Goal: Use online tool/utility: Utilize a website feature to perform a specific function

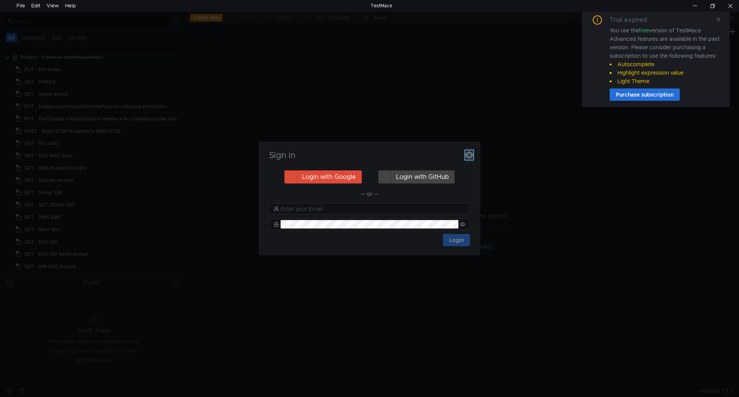
click at [473, 154] on icon "button" at bounding box center [470, 155] width 8 height 8
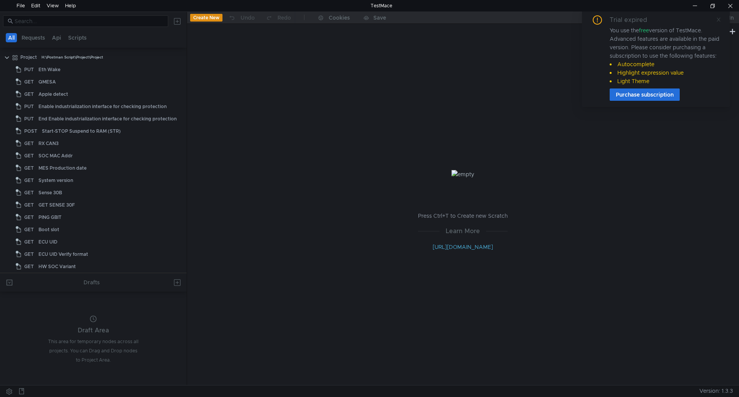
click at [717, 21] on icon at bounding box center [718, 19] width 5 height 5
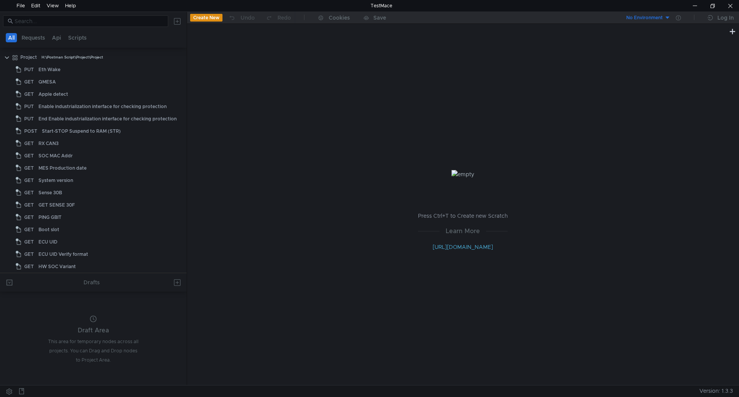
click at [334, 87] on div "Press Ctrl+T to Create new Scratch Learn More http://docs.testmace.com" at bounding box center [463, 210] width 552 height 349
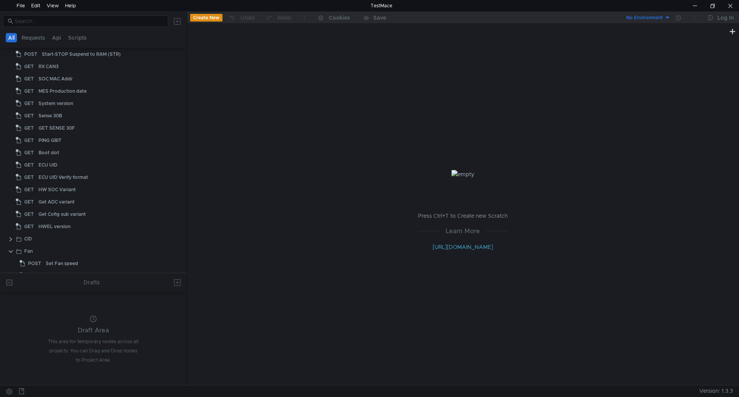
click at [401, 271] on div "Press Ctrl+T to Create new Scratch Learn More http://docs.testmace.com" at bounding box center [463, 210] width 552 height 349
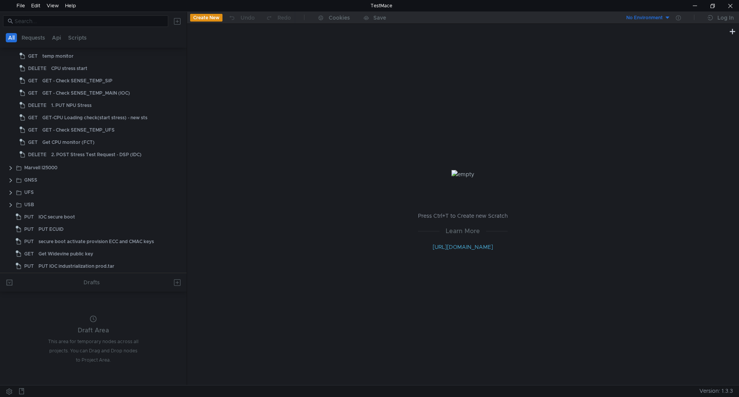
scroll to position [385, 0]
click at [32, 201] on div "USB" at bounding box center [29, 205] width 10 height 12
click at [13, 204] on clr-icon at bounding box center [11, 205] width 6 height 6
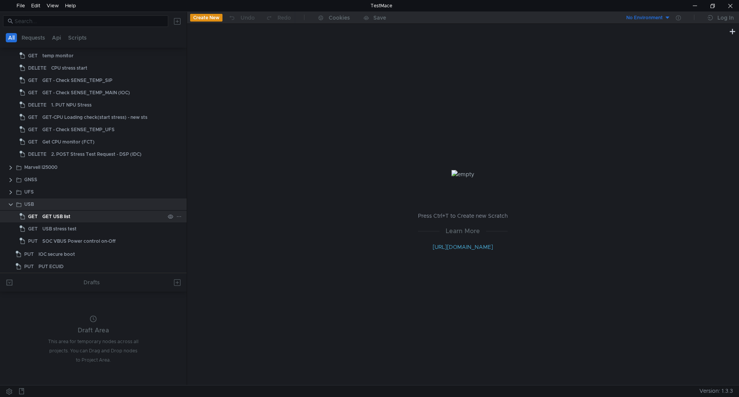
click at [52, 217] on div "GET USB list" at bounding box center [56, 217] width 28 height 12
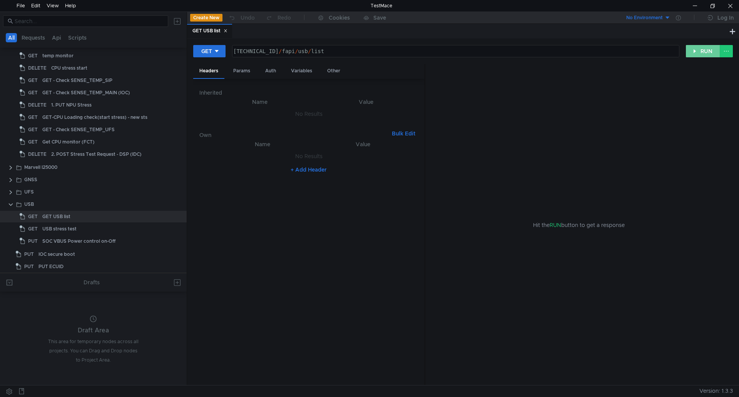
click at [706, 50] on button "RUN" at bounding box center [703, 51] width 34 height 12
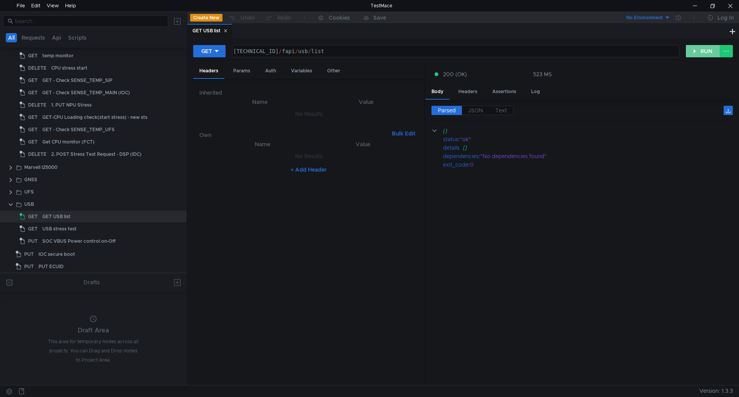
click at [701, 50] on button "RUN" at bounding box center [703, 51] width 34 height 12
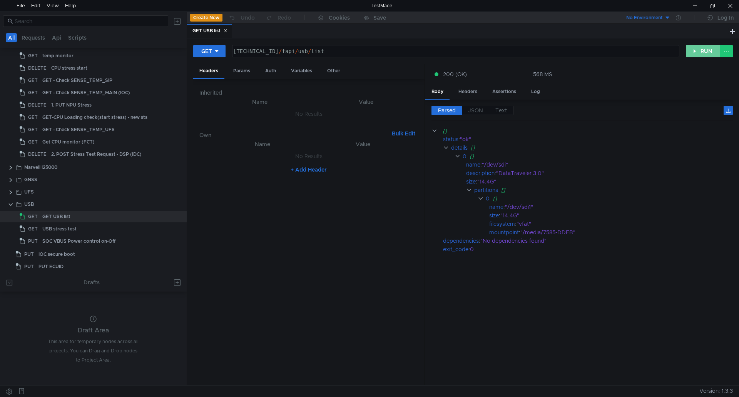
click at [701, 50] on button "RUN" at bounding box center [703, 51] width 34 height 12
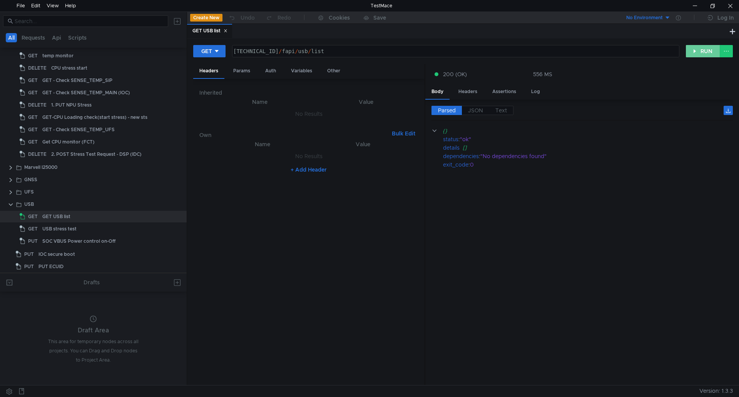
click at [701, 50] on button "RUN" at bounding box center [703, 51] width 34 height 12
click at [704, 51] on button "RUN" at bounding box center [703, 51] width 34 height 12
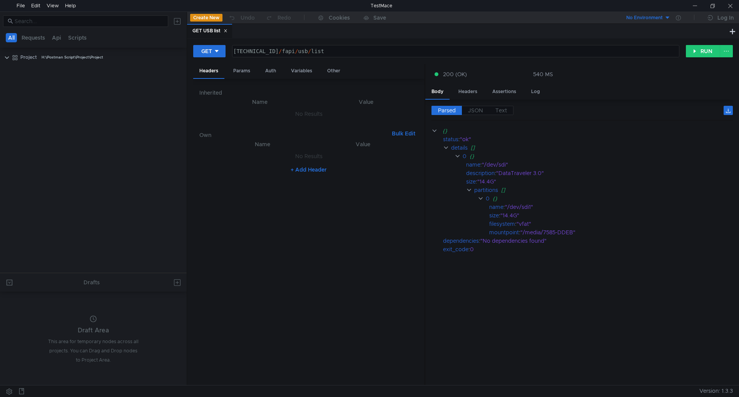
scroll to position [385, 0]
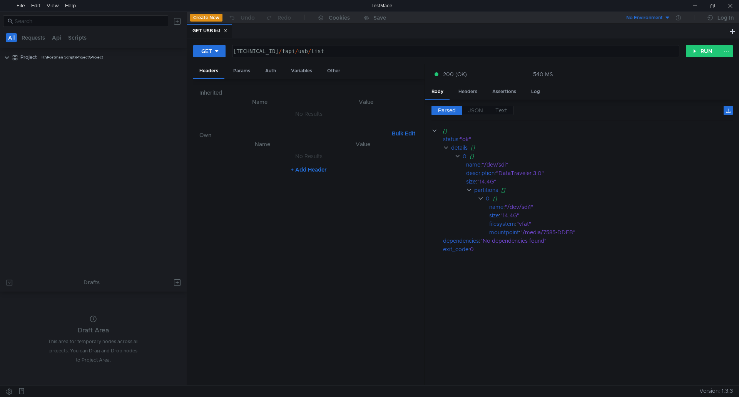
scroll to position [385, 0]
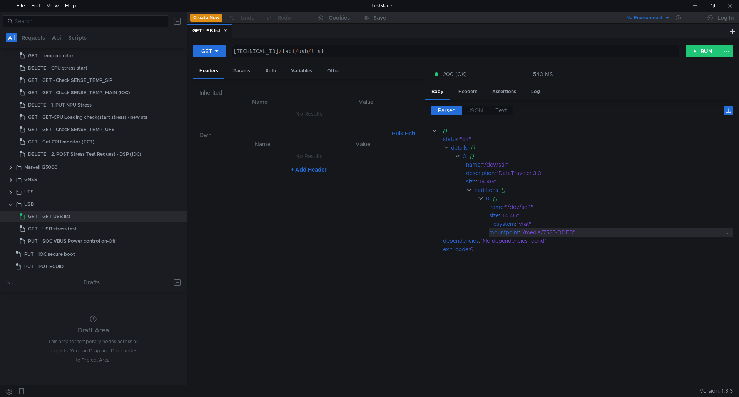
click at [671, 229] on div ""/media/7585-DDEB"" at bounding box center [622, 232] width 203 height 8
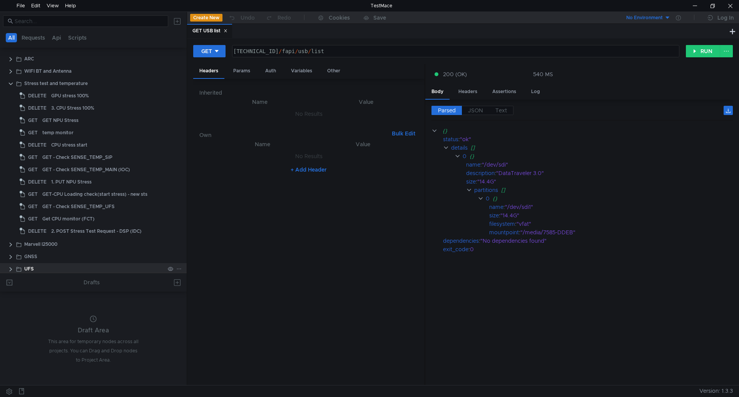
scroll to position [270, 0]
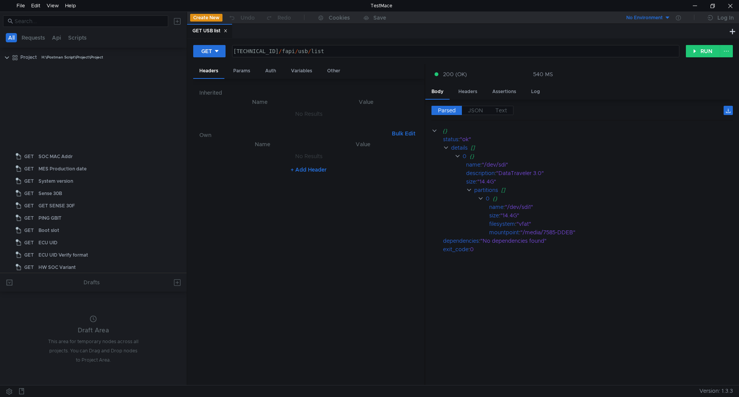
click at [11, 389] on clr-icon at bounding box center [11, 392] width 6 height 6
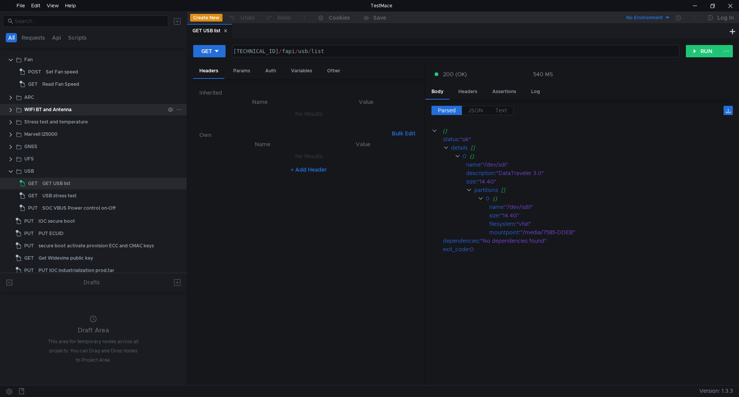
click at [10, 112] on clr-icon at bounding box center [11, 110] width 6 height 6
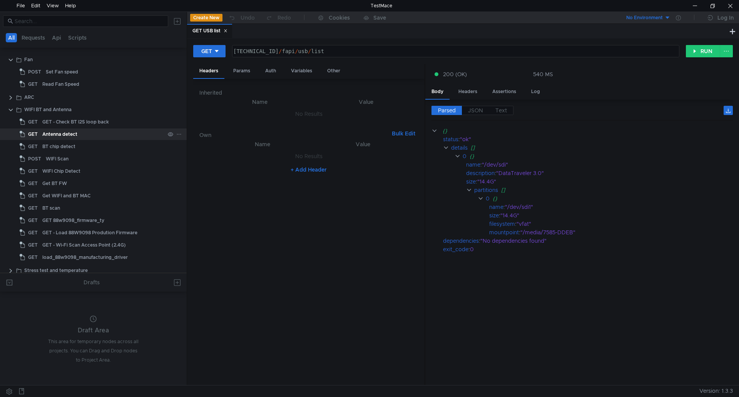
click at [69, 137] on div "Antenna detect" at bounding box center [59, 135] width 35 height 12
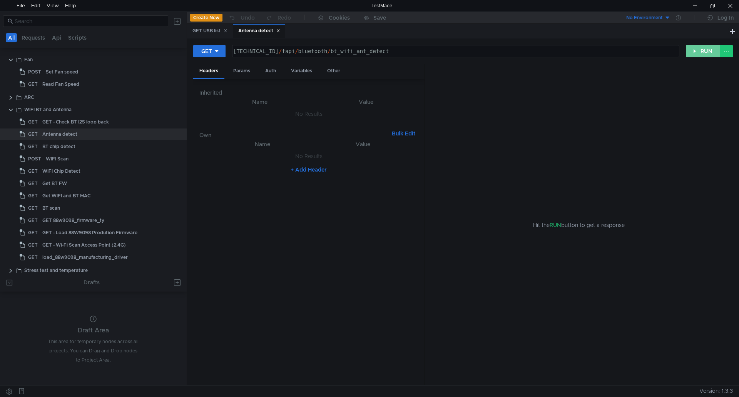
click at [699, 48] on button "RUN" at bounding box center [703, 51] width 34 height 12
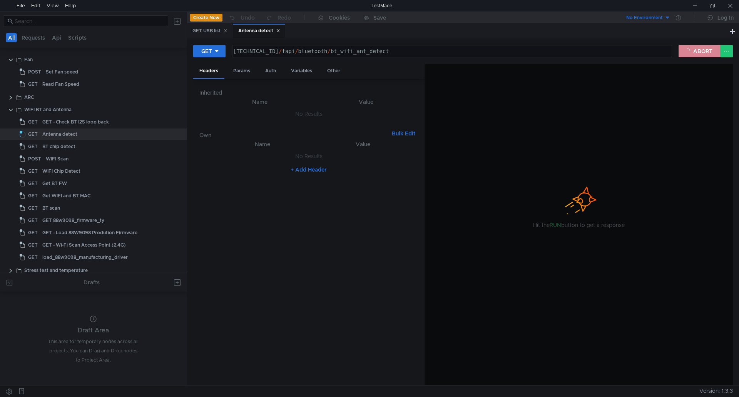
click at [699, 51] on button "ABORT" at bounding box center [700, 51] width 42 height 12
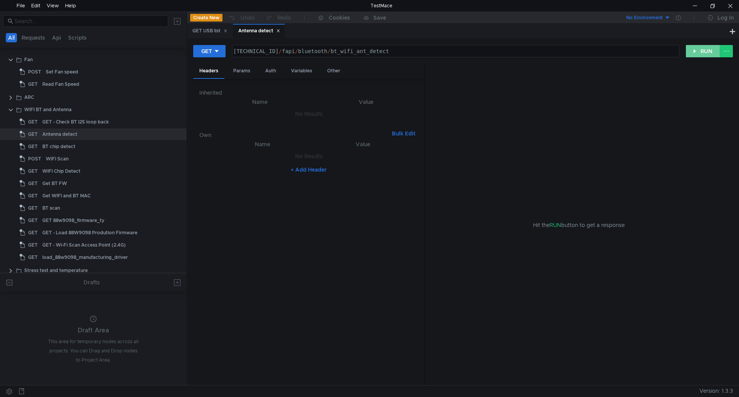
click at [699, 51] on button "RUN" at bounding box center [703, 51] width 34 height 12
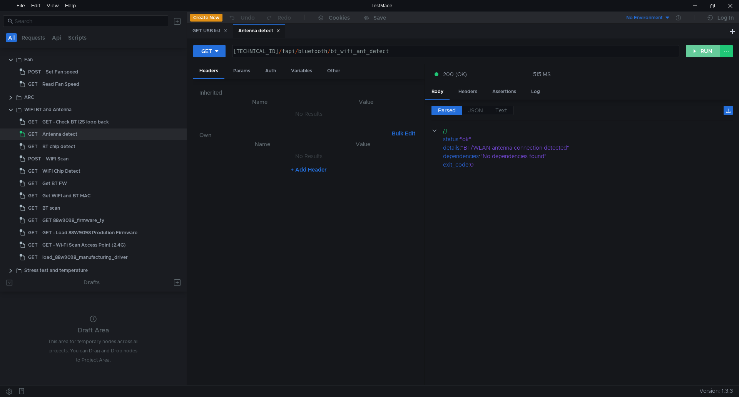
click at [699, 51] on button "RUN" at bounding box center [703, 51] width 34 height 12
click at [505, 108] on span "Text" at bounding box center [502, 110] width 12 height 7
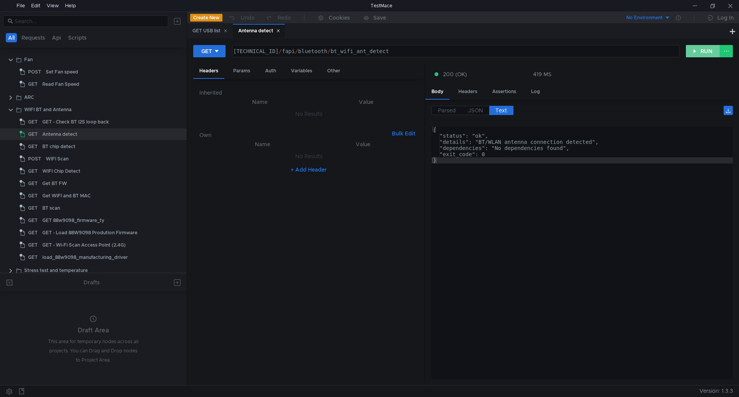
drag, startPoint x: 714, startPoint y: 50, endPoint x: 710, endPoint y: 53, distance: 4.5
click at [714, 50] on button "RUN" at bounding box center [703, 51] width 34 height 12
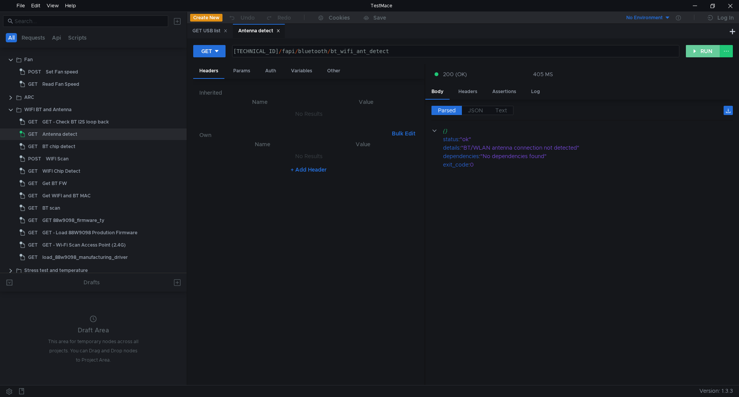
click at [703, 53] on button "RUN" at bounding box center [703, 51] width 34 height 12
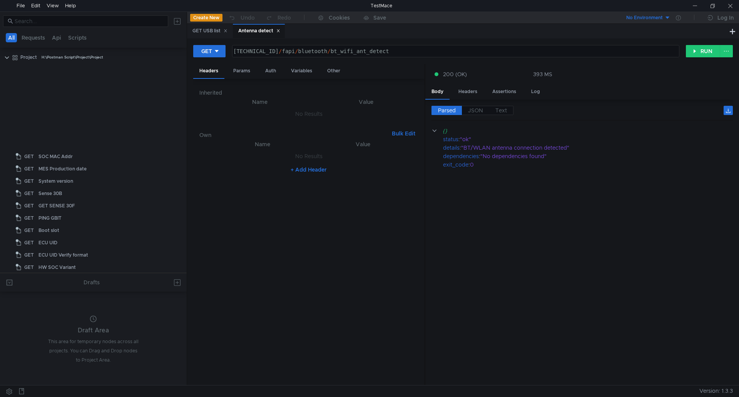
scroll to position [270, 0]
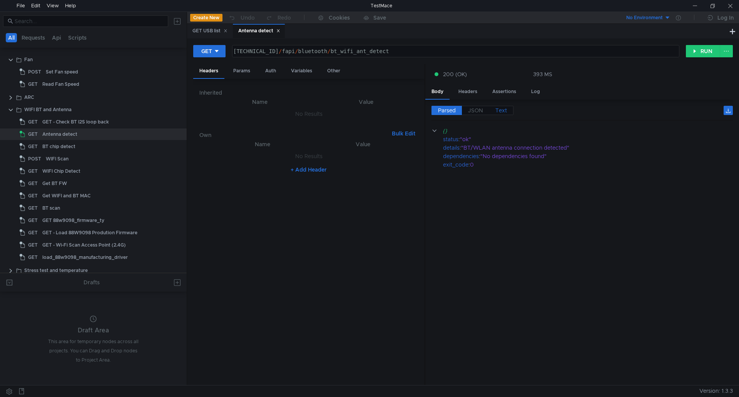
click at [503, 111] on span "Text" at bounding box center [502, 110] width 12 height 7
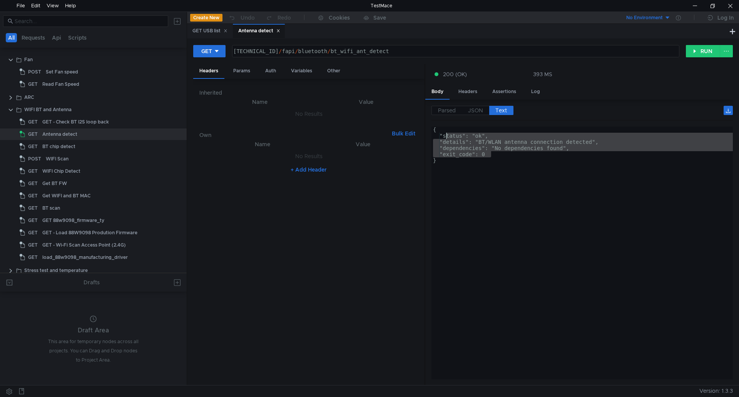
drag, startPoint x: 501, startPoint y: 156, endPoint x: 445, endPoint y: 134, distance: 59.4
click at [445, 134] on div "{ "status": "ok", "details": "BT/WLAN antenna connection detected", "dependenci…" at bounding box center [583, 259] width 302 height 265
type textarea ""status": "ok", "details": "BT/WLAN antenna connection detected","
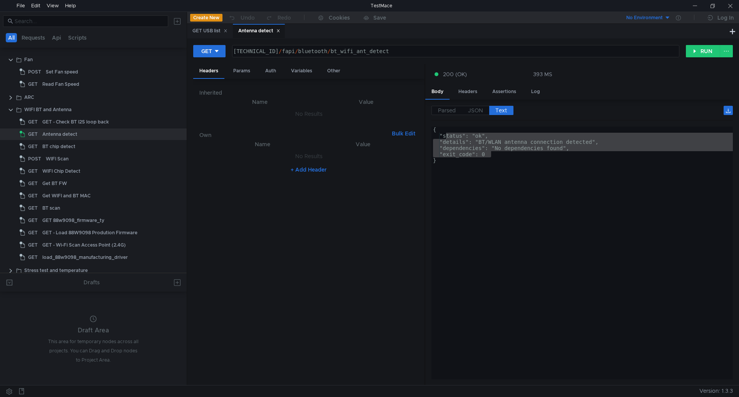
type textarea "[TECHNICAL_ID]/fapi/bluetooth/bt_wifi_ant_detect"
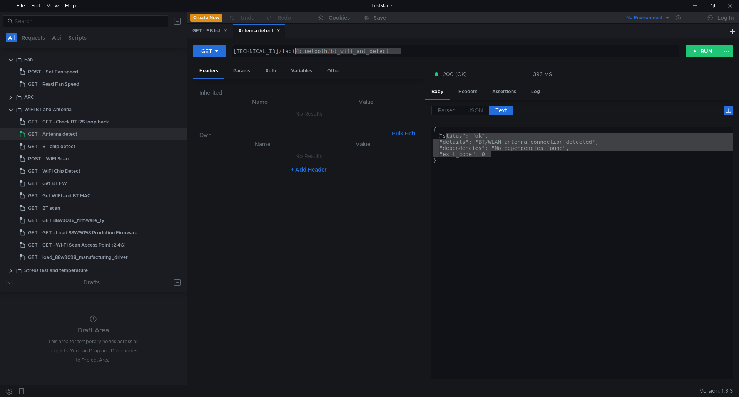
drag, startPoint x: 409, startPoint y: 53, endPoint x: 294, endPoint y: 48, distance: 114.9
click at [294, 48] on div "160.48.199.99:8080 / fapi / bluetooth / bt_wifi_ant_detect" at bounding box center [455, 57] width 447 height 18
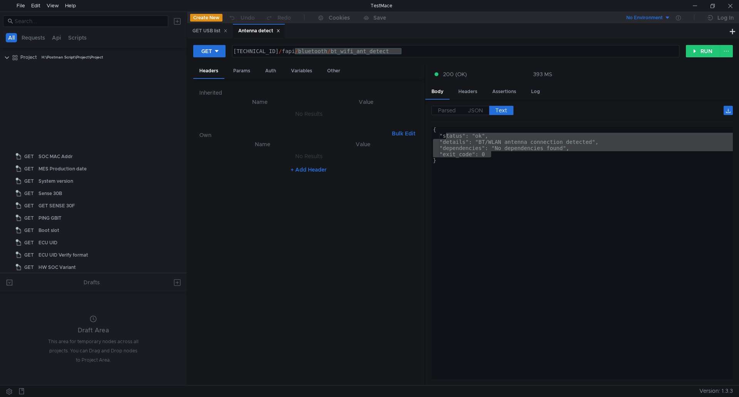
scroll to position [270, 0]
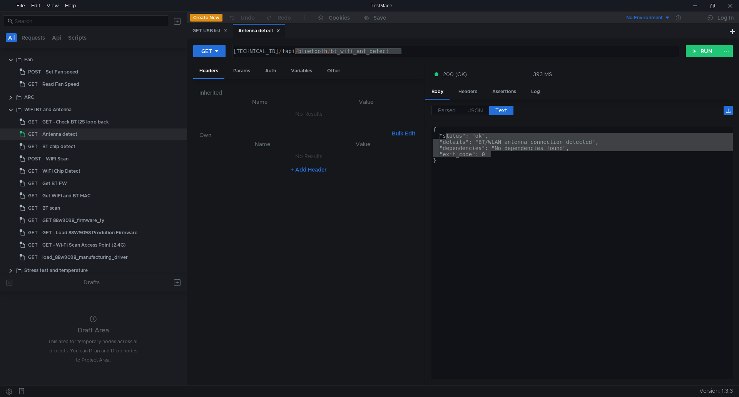
click at [702, 265] on div "{ "status": "ok", "details": "BT/WLAN antenna connection detected", "dependenci…" at bounding box center [583, 259] width 302 height 265
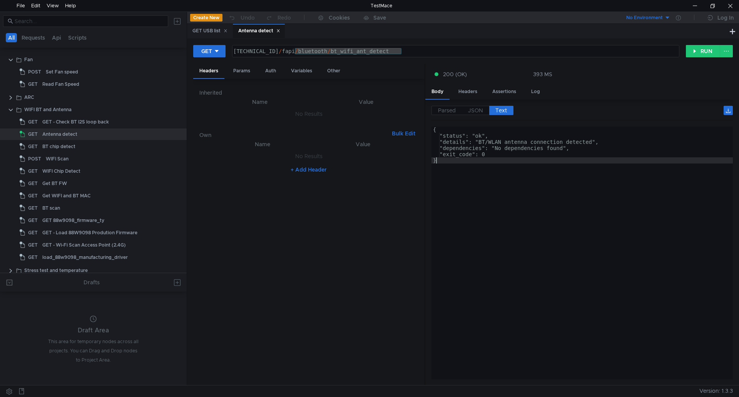
type textarea "}"
click at [704, 52] on button "RUN" at bounding box center [703, 51] width 34 height 12
click at [502, 109] on span "Text" at bounding box center [502, 110] width 12 height 7
click at [702, 48] on button "RUN" at bounding box center [703, 51] width 34 height 12
click at [501, 107] on span "Text" at bounding box center [502, 110] width 12 height 7
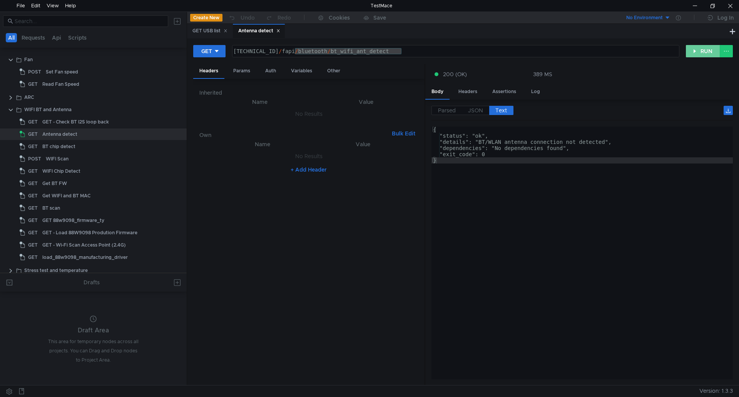
click at [708, 50] on button "RUN" at bounding box center [703, 51] width 34 height 12
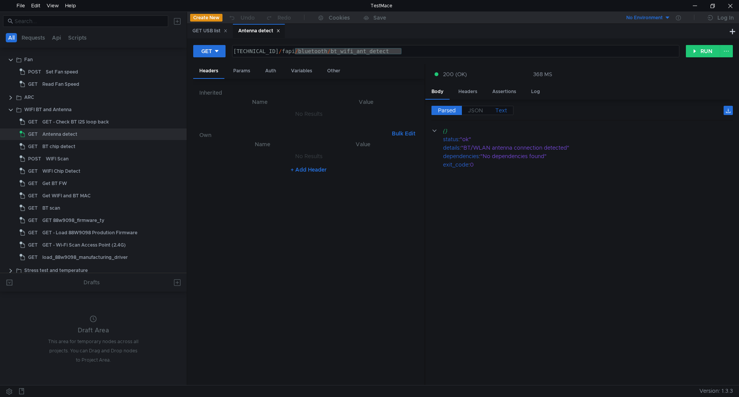
click at [508, 110] on label "Text" at bounding box center [501, 110] width 24 height 9
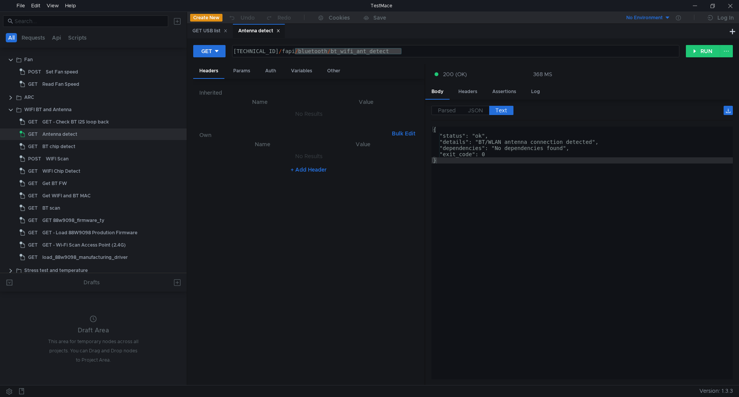
click at [637, 233] on div "{ "status": "ok", "details": "BT/WLAN antenna connection detected", "dependenci…" at bounding box center [583, 259] width 302 height 265
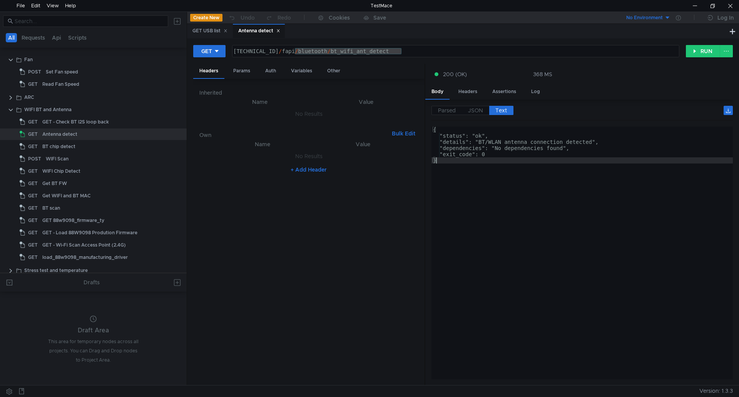
type textarea "}"
click at [705, 51] on button "RUN" at bounding box center [703, 51] width 34 height 12
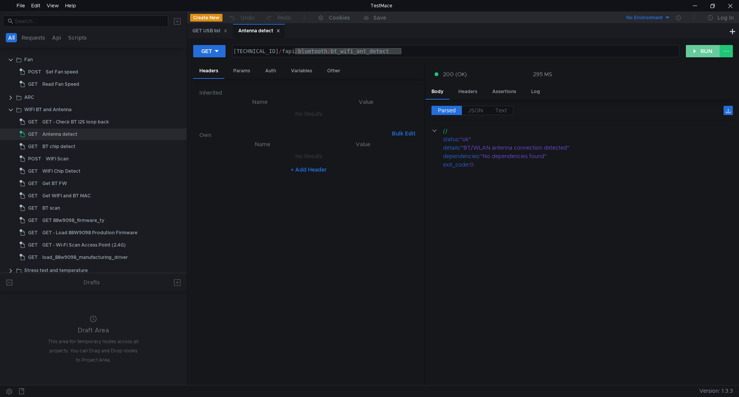
click at [714, 52] on button "RUN" at bounding box center [703, 51] width 34 height 12
click at [694, 53] on button "RUN" at bounding box center [703, 51] width 34 height 12
click at [703, 48] on button "RUN" at bounding box center [703, 51] width 34 height 12
click at [699, 50] on button "RUN" at bounding box center [703, 51] width 34 height 12
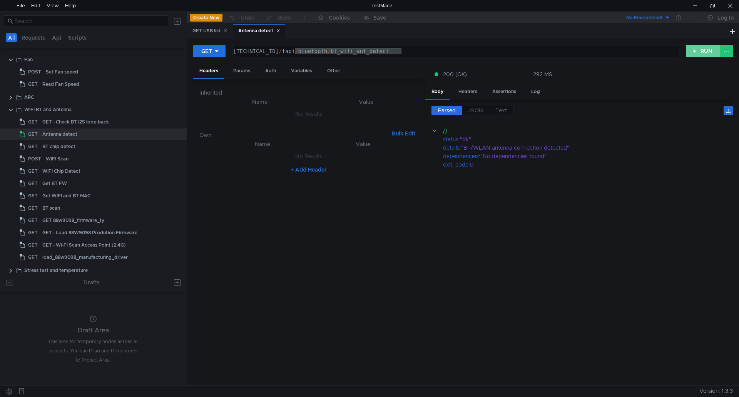
click at [705, 50] on button "RUN" at bounding box center [703, 51] width 34 height 12
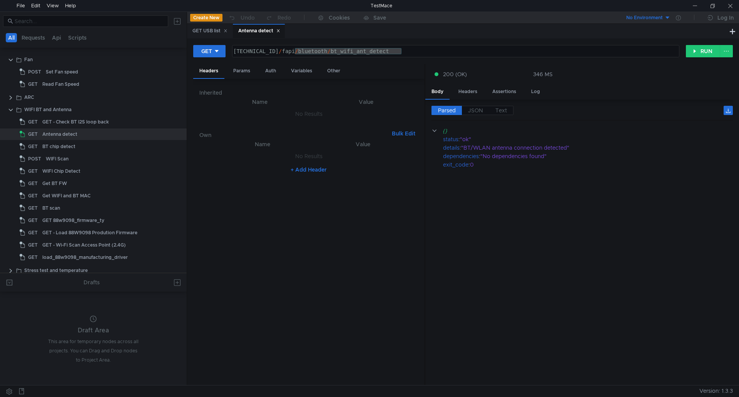
click at [424, 200] on div "Inherited Name Value No Results Own Bulk Edit XXXXXXXXXXXXXXXXXXXXXXXXXXXXXXXXX…" at bounding box center [308, 232] width 231 height 307
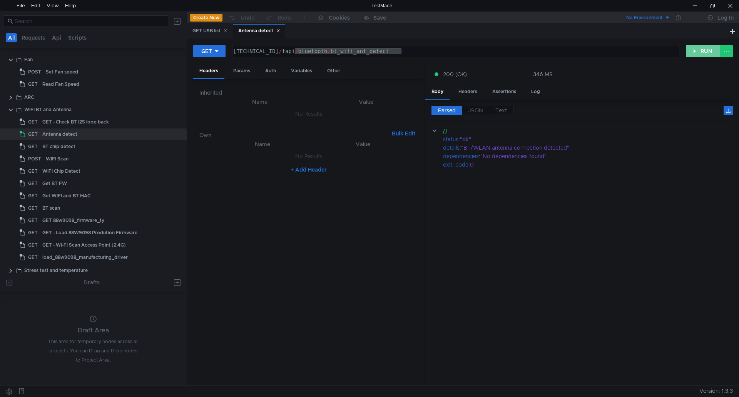
click at [703, 55] on button "RUN" at bounding box center [703, 51] width 34 height 12
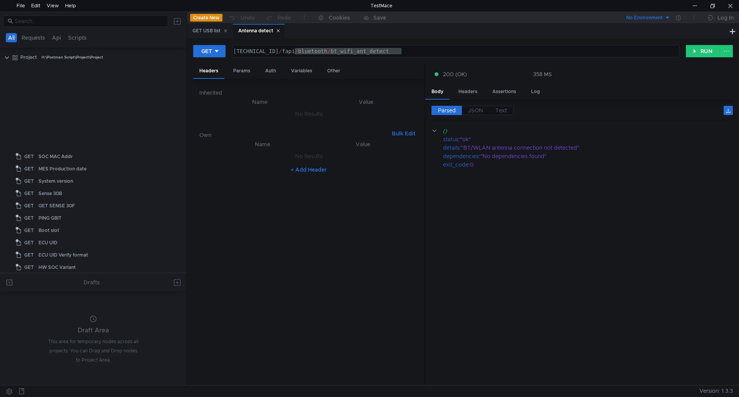
scroll to position [270, 0]
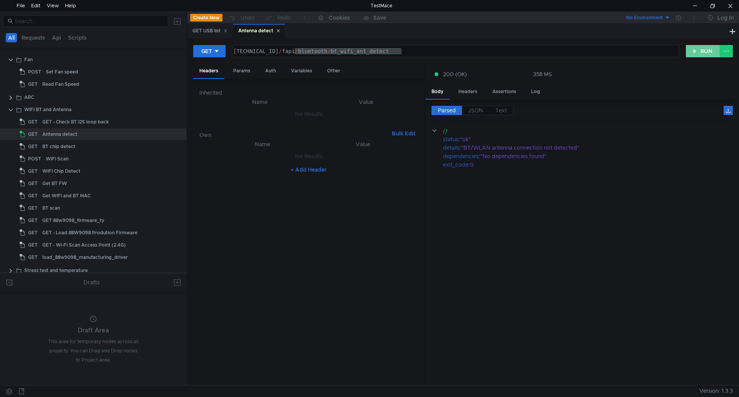
click at [698, 51] on button "RUN" at bounding box center [703, 51] width 34 height 12
click at [710, 52] on button "RUN" at bounding box center [703, 51] width 34 height 12
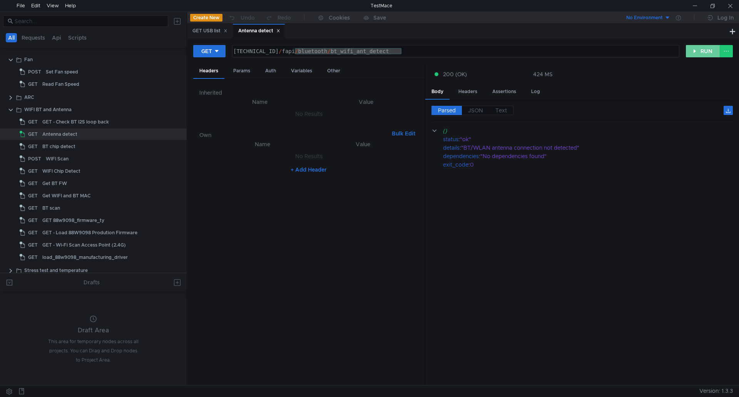
drag, startPoint x: 706, startPoint y: 52, endPoint x: 677, endPoint y: 69, distance: 33.8
click at [706, 52] on button "RUN" at bounding box center [703, 51] width 34 height 12
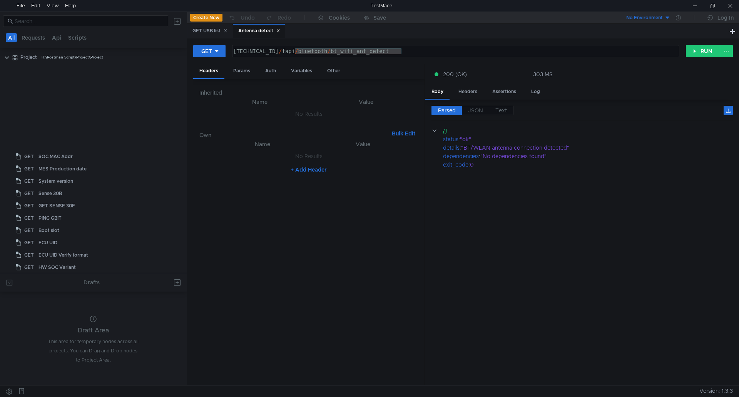
scroll to position [270, 0]
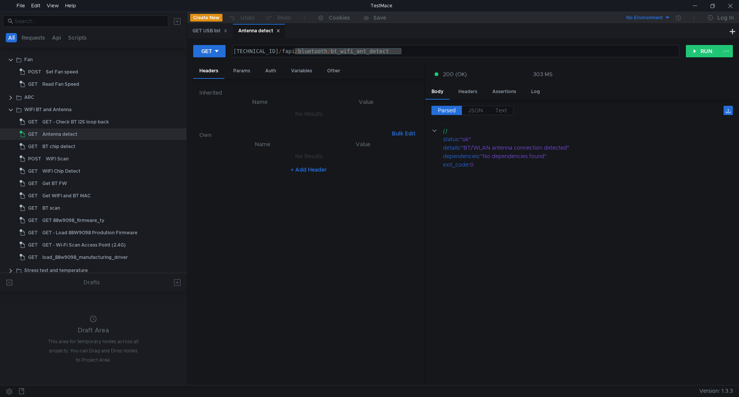
drag, startPoint x: 653, startPoint y: 180, endPoint x: 650, endPoint y: 176, distance: 5.7
click at [653, 180] on cdk-virtual-scroll-viewport "{} status : "ok" details : "BT/WLAN antenna connection detected" dependencies :…" at bounding box center [583, 253] width 302 height 253
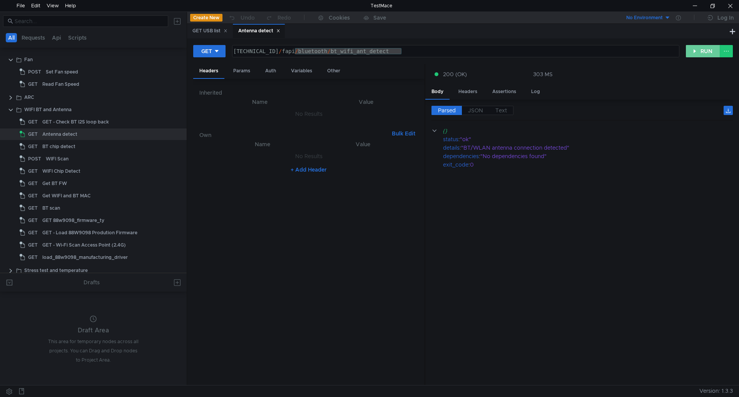
click at [703, 51] on button "RUN" at bounding box center [703, 51] width 34 height 12
click at [715, 54] on button "RUN" at bounding box center [703, 51] width 34 height 12
click at [703, 53] on button "RUN" at bounding box center [703, 51] width 34 height 12
click at [719, 50] on button "RUN" at bounding box center [703, 51] width 34 height 12
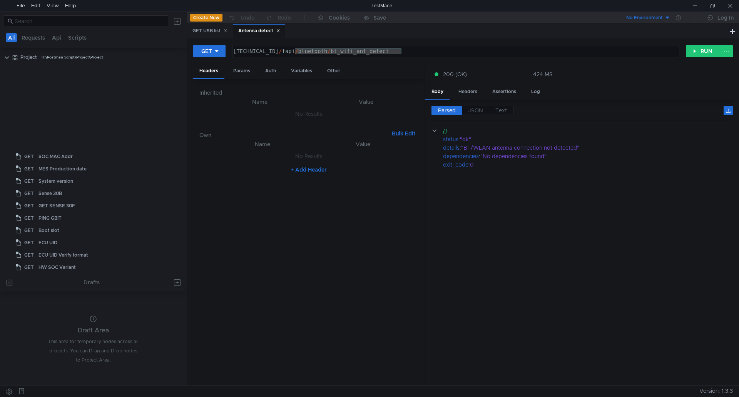
scroll to position [270, 0]
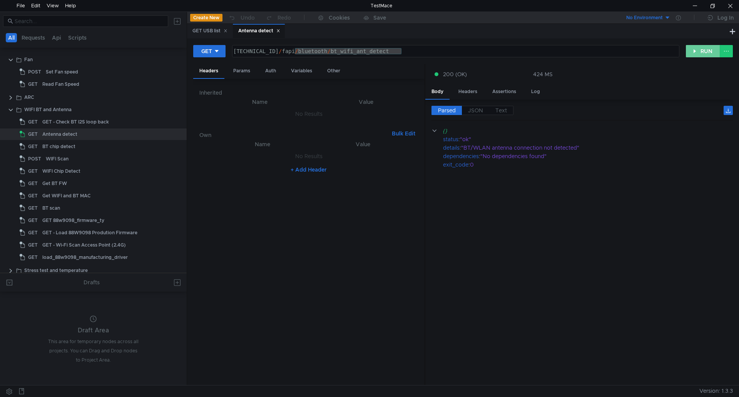
click at [700, 51] on button "RUN" at bounding box center [703, 51] width 34 height 12
click at [713, 52] on button "RUN" at bounding box center [703, 51] width 34 height 12
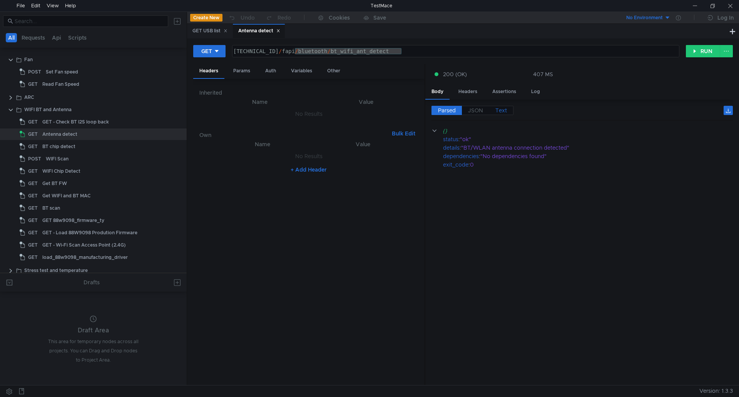
click at [507, 111] on span "Text" at bounding box center [502, 110] width 12 height 7
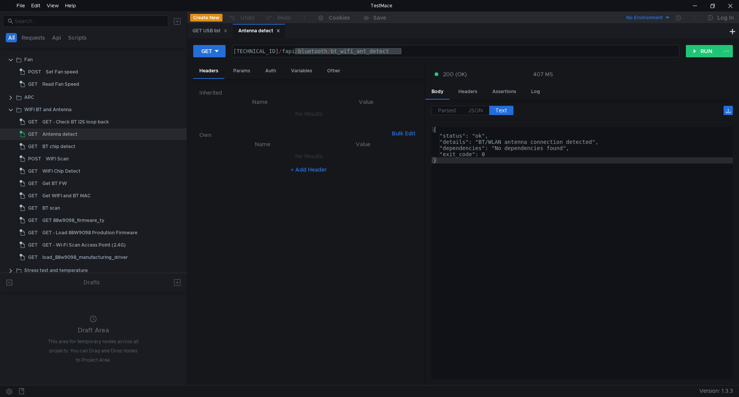
type textarea ""details": "BT/WLAN antenna connection detected","
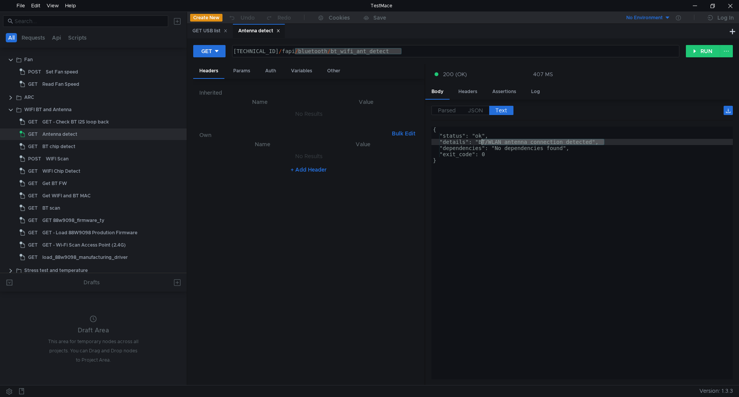
drag, startPoint x: 597, startPoint y: 142, endPoint x: 481, endPoint y: 141, distance: 116.3
click at [481, 141] on div "{ "status": "ok", "details": "BT/WLAN antenna connection detected", "dependenci…" at bounding box center [583, 259] width 302 height 265
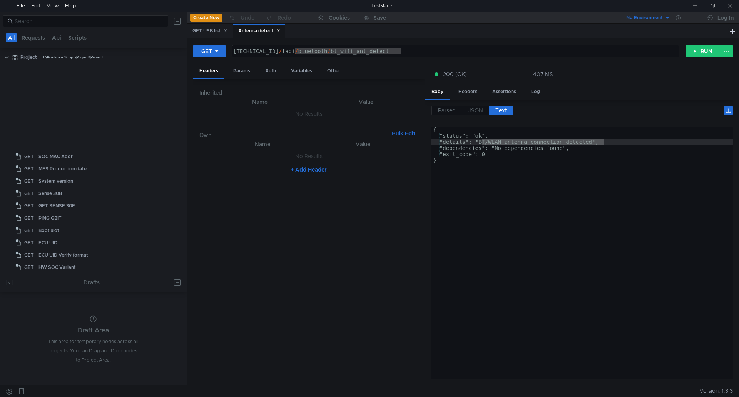
scroll to position [270, 0]
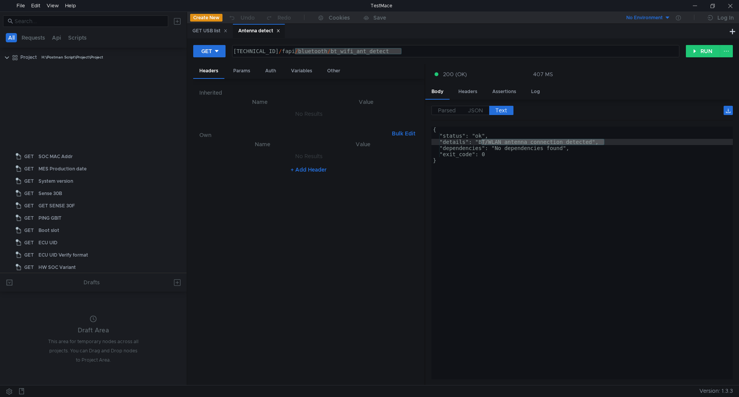
scroll to position [270, 0]
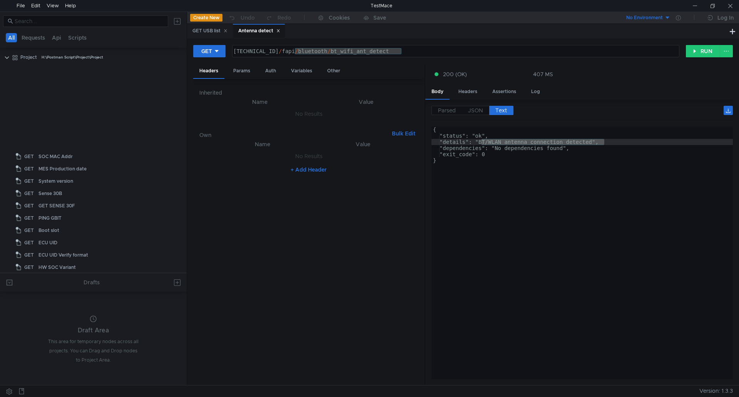
scroll to position [270, 0]
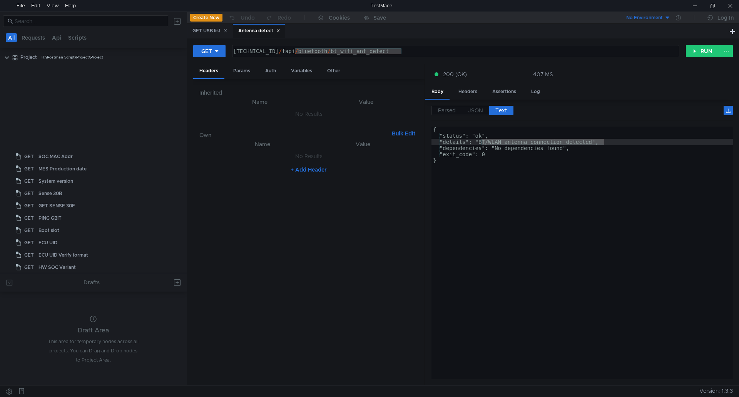
scroll to position [270, 0]
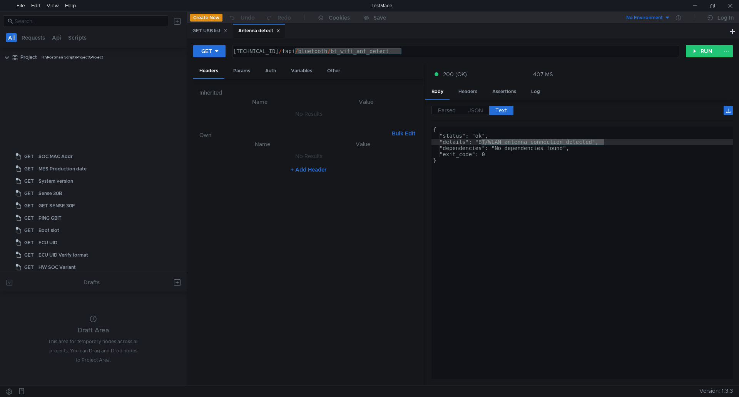
scroll to position [270, 0]
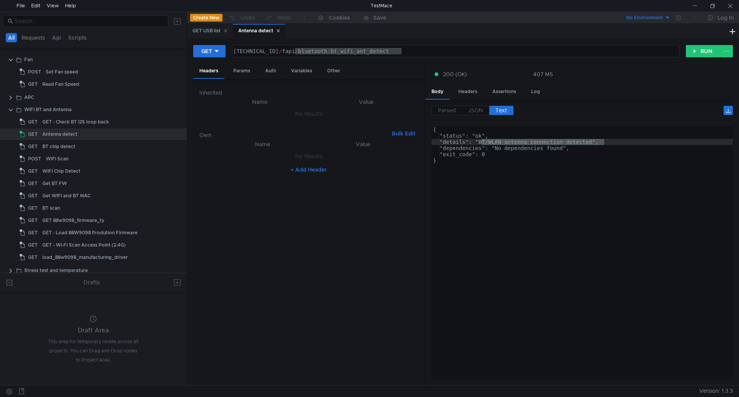
drag, startPoint x: 615, startPoint y: 212, endPoint x: 628, endPoint y: 201, distance: 16.6
click at [615, 212] on div "{ "status": "ok", "details": "BT/WLAN antenna connection detected", "dependenci…" at bounding box center [583, 259] width 302 height 265
type textarea "}"
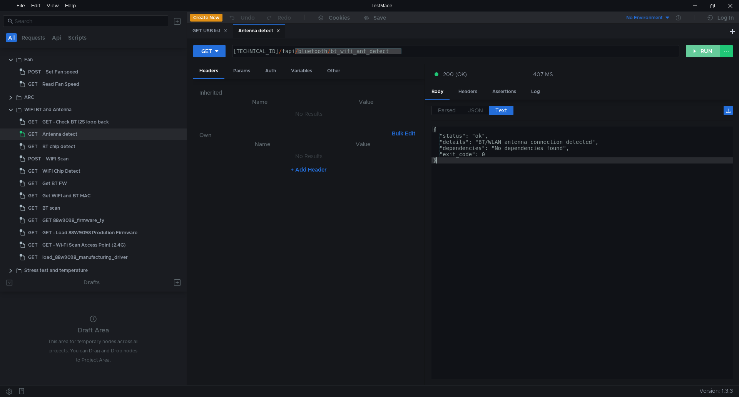
click at [702, 53] on button "RUN" at bounding box center [703, 51] width 34 height 12
click at [690, 47] on button "RUN" at bounding box center [703, 51] width 34 height 12
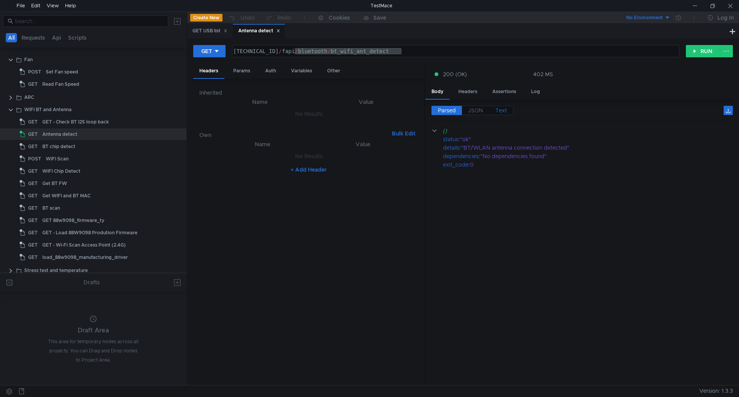
click at [505, 109] on span "Text" at bounding box center [502, 110] width 12 height 7
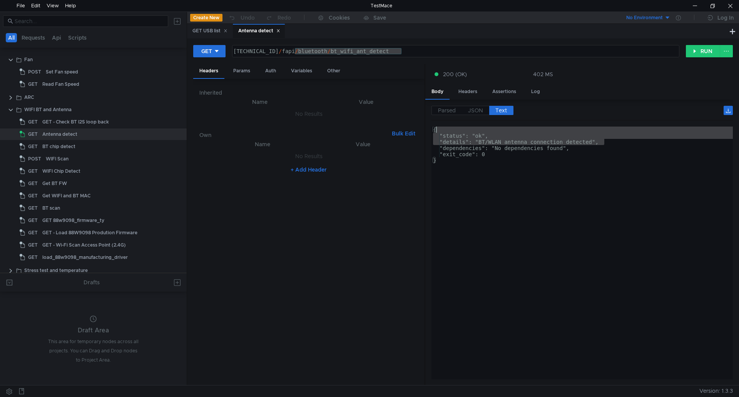
drag, startPoint x: 605, startPoint y: 141, endPoint x: 439, endPoint y: 131, distance: 166.7
click at [439, 131] on div "{ "status": "ok", "details": "BT/WLAN antenna connection detected", "dependenci…" at bounding box center [583, 259] width 302 height 265
type textarea "{ "status": "ok","
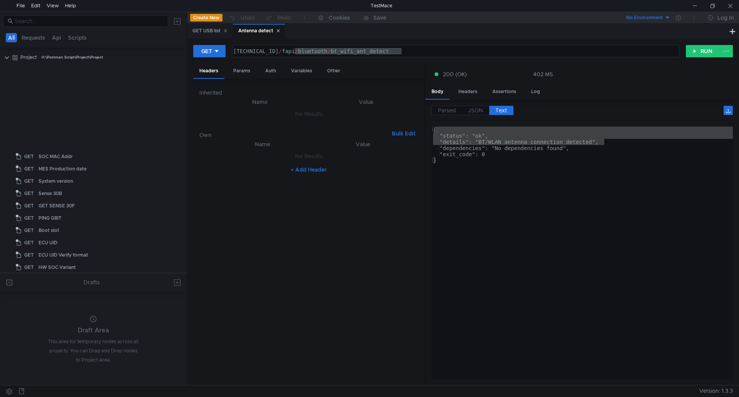
scroll to position [270, 0]
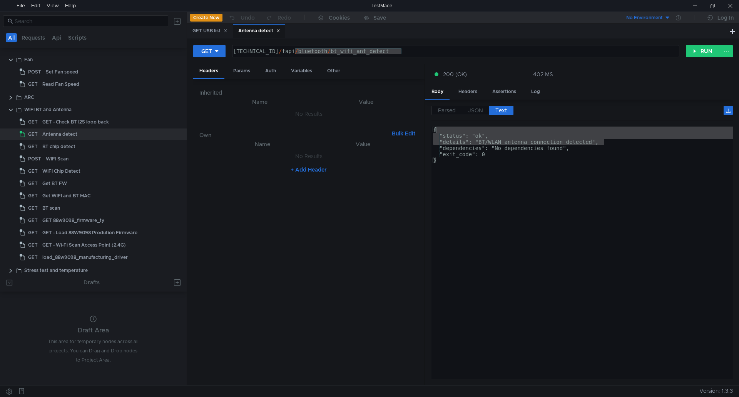
click at [519, 248] on div "{ "status": "ok", "details": "BT/WLAN antenna connection detected", "dependenci…" at bounding box center [583, 259] width 302 height 265
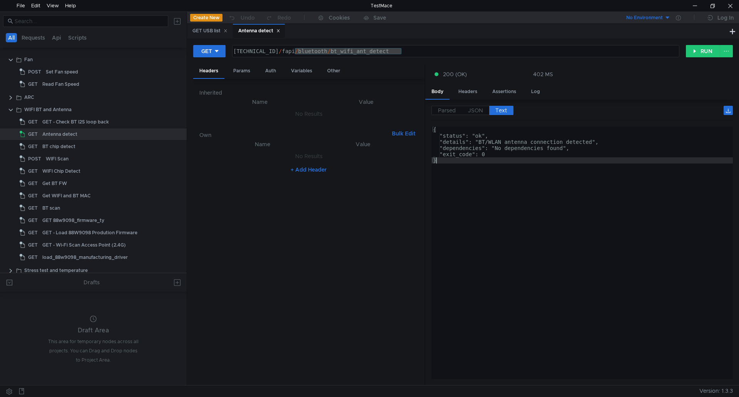
type textarea "}"
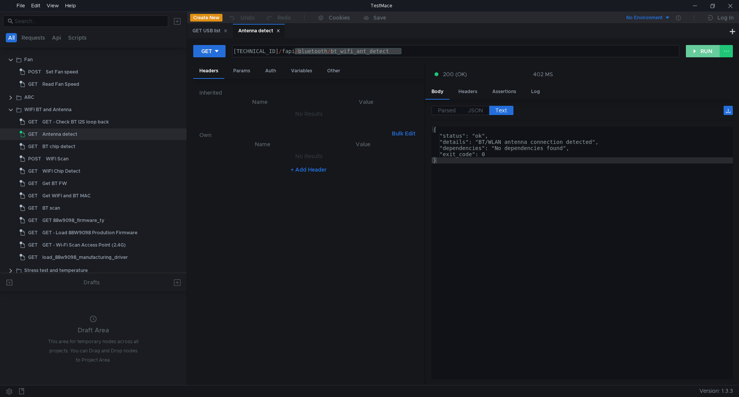
click at [697, 51] on button "RUN" at bounding box center [703, 51] width 34 height 12
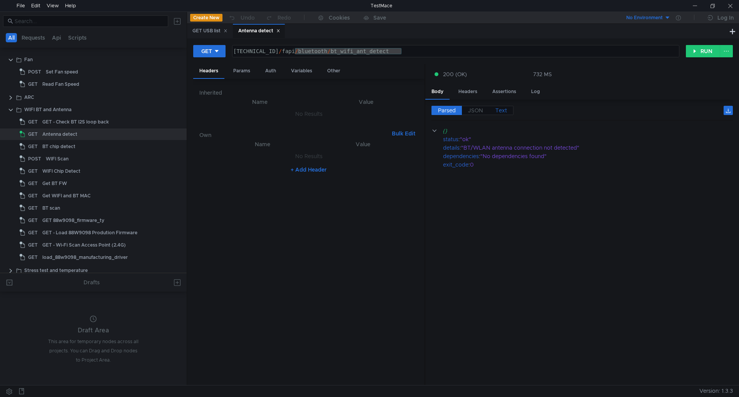
click at [501, 113] on span "Text" at bounding box center [502, 110] width 12 height 7
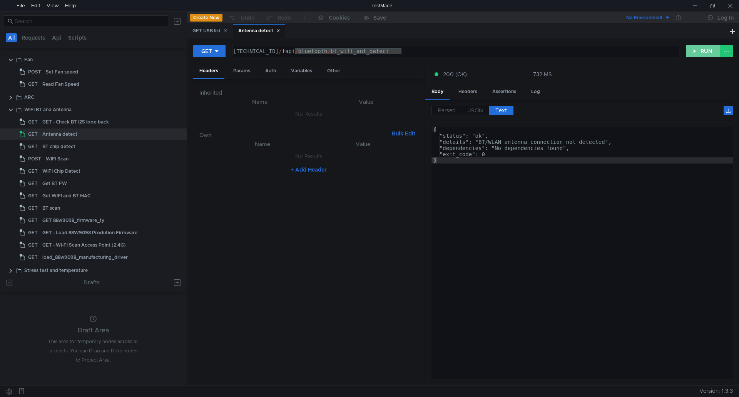
click at [705, 49] on button "RUN" at bounding box center [703, 51] width 34 height 12
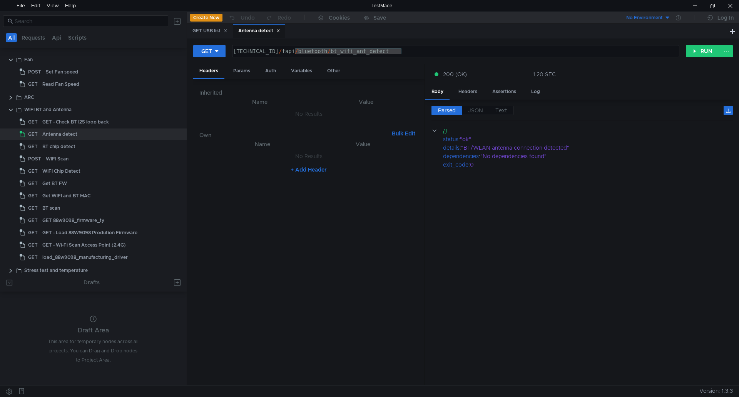
click at [415, 50] on div "160.48.199.99:8080 / fapi / bluetooth / bt_wifi_ant_detect" at bounding box center [456, 51] width 447 height 12
click at [505, 110] on span "Text" at bounding box center [502, 110] width 12 height 7
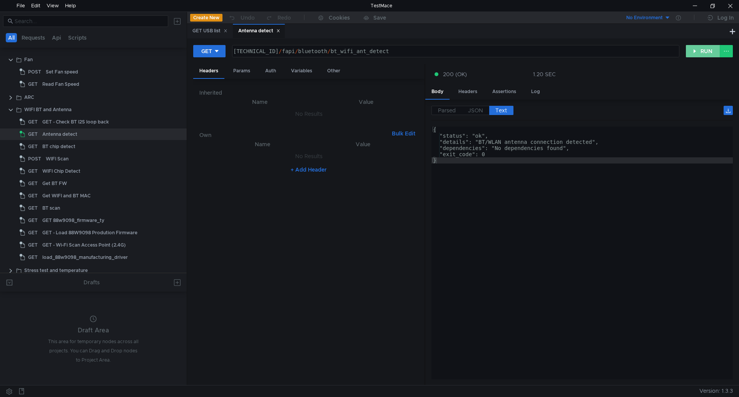
click at [711, 48] on button "RUN" at bounding box center [703, 51] width 34 height 12
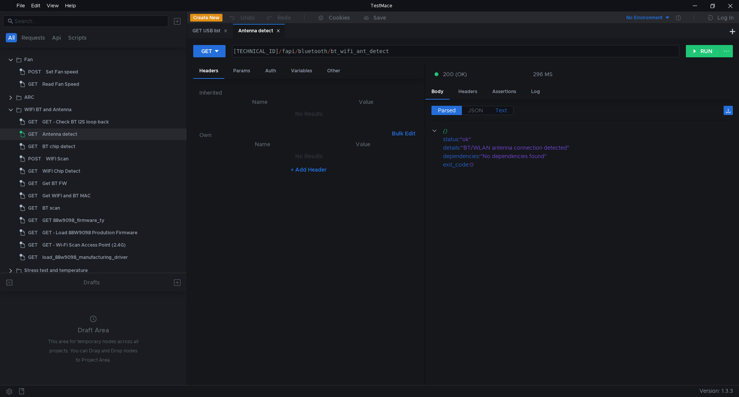
click at [508, 111] on label "Text" at bounding box center [501, 110] width 24 height 9
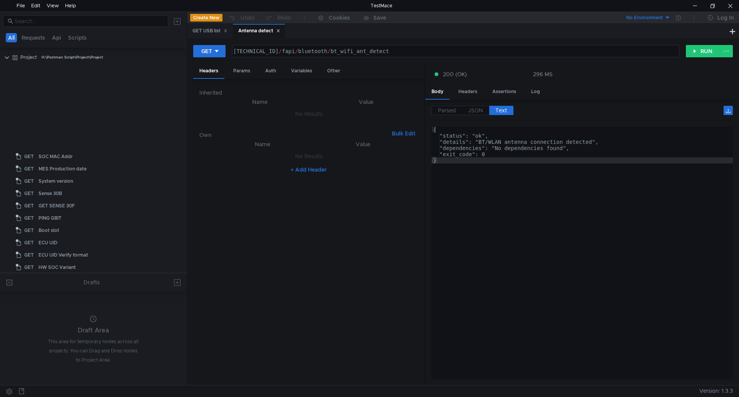
scroll to position [270, 0]
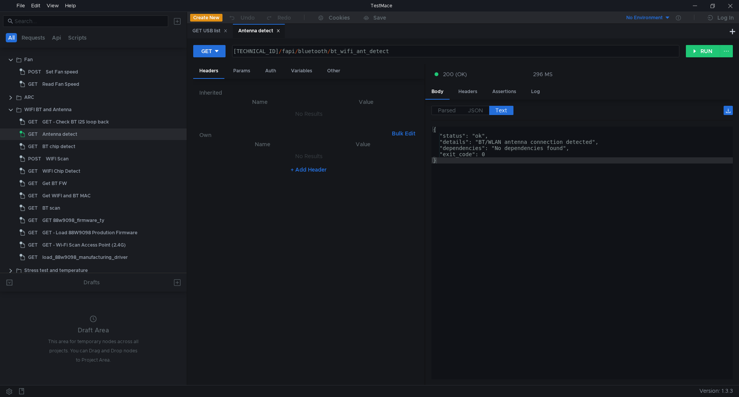
click at [727, 233] on div "{ "status": "ok", "details": "BT/WLAN antenna connection detected", "dependenci…" at bounding box center [583, 259] width 302 height 265
type textarea "}"
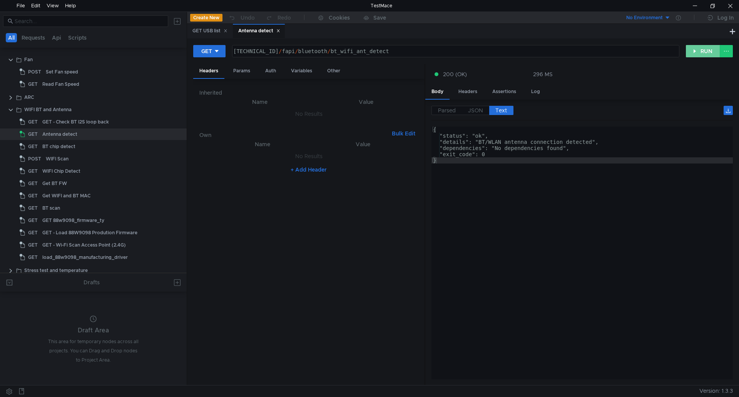
click at [712, 49] on button "RUN" at bounding box center [703, 51] width 34 height 12
click at [708, 50] on button "RUN" at bounding box center [703, 51] width 34 height 12
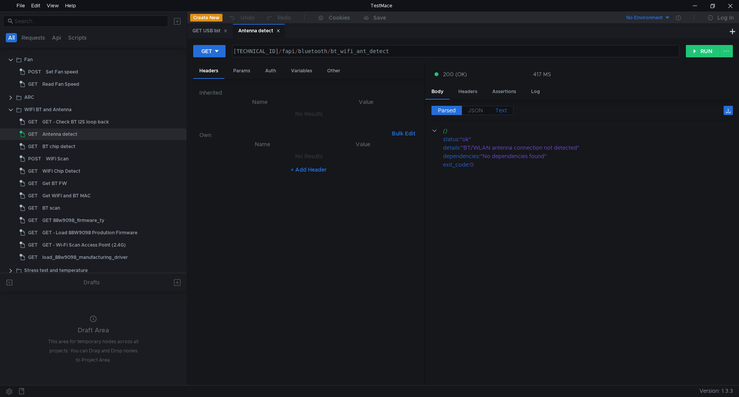
click at [506, 110] on span "Text" at bounding box center [502, 110] width 12 height 7
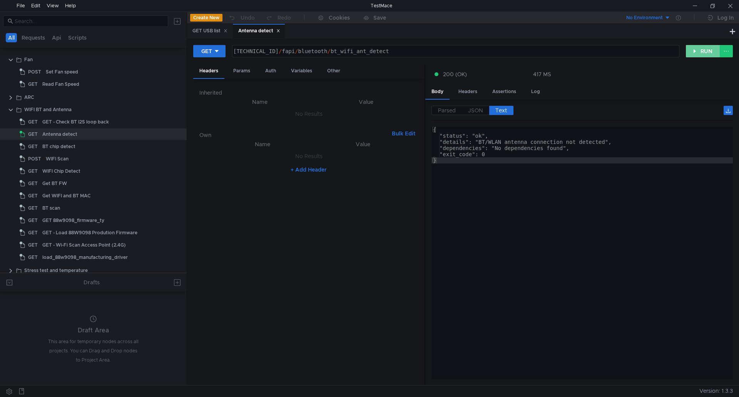
click at [713, 50] on button "RUN" at bounding box center [703, 51] width 34 height 12
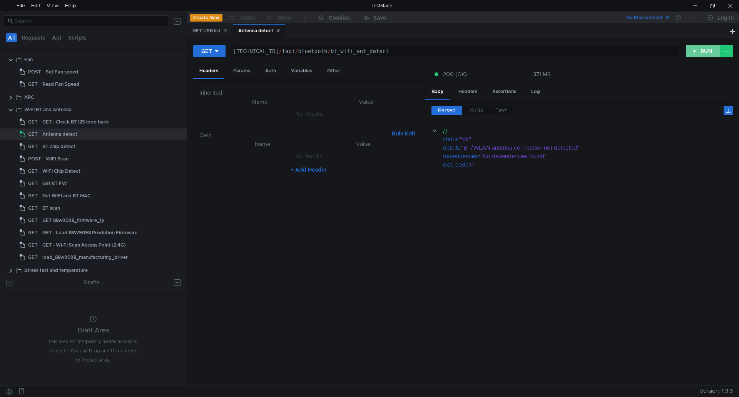
click at [702, 48] on button "RUN" at bounding box center [703, 51] width 34 height 12
click at [702, 49] on button "RUN" at bounding box center [703, 51] width 34 height 12
click at [659, 193] on cdk-virtual-scroll-viewport "{} status : "ok" details : "BT/WLAN antenna connection not detected" dependenci…" at bounding box center [583, 253] width 302 height 253
drag, startPoint x: 659, startPoint y: 193, endPoint x: 558, endPoint y: 231, distance: 108.1
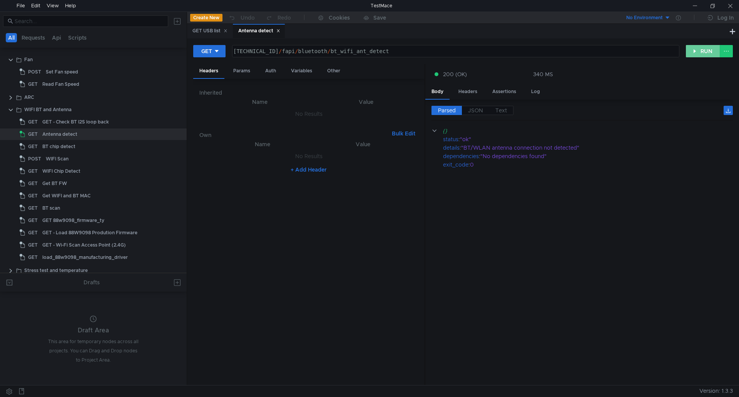
click at [705, 54] on button "RUN" at bounding box center [703, 51] width 34 height 12
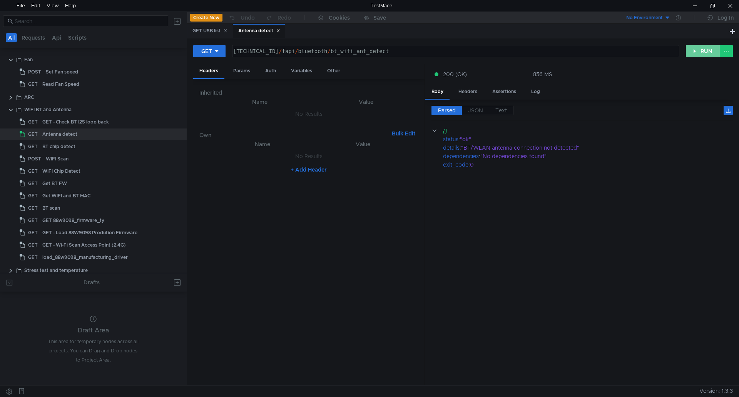
click at [706, 54] on button "RUN" at bounding box center [703, 51] width 34 height 12
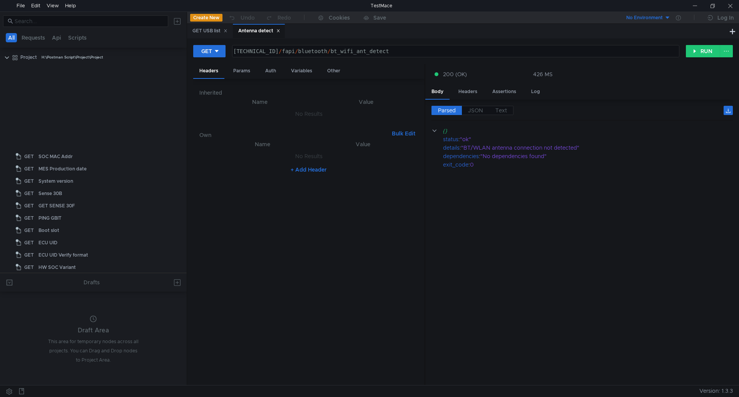
scroll to position [270, 0]
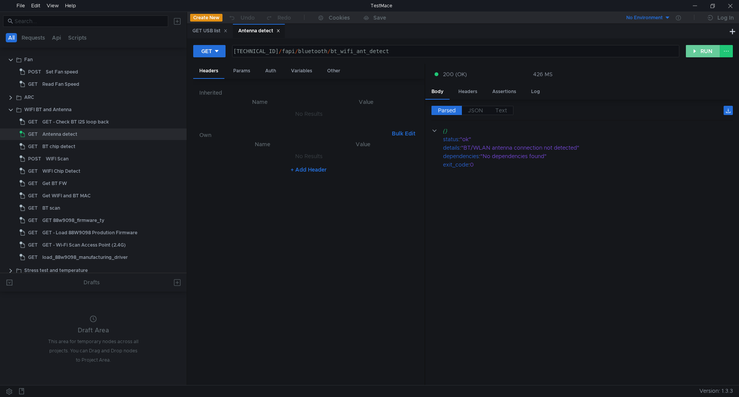
click at [704, 55] on button "RUN" at bounding box center [703, 51] width 34 height 12
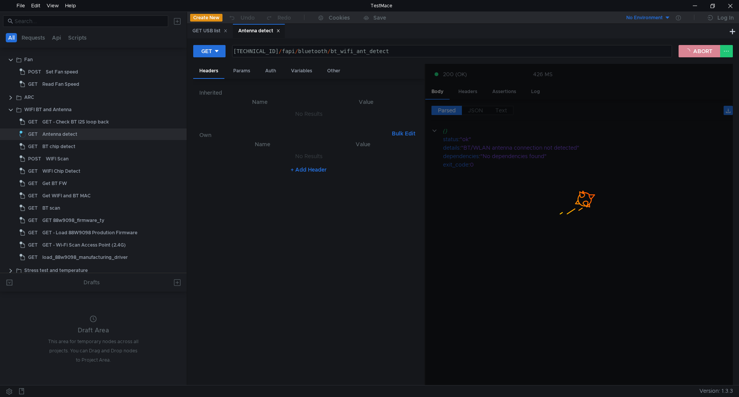
click at [698, 54] on button "ABORT" at bounding box center [700, 51] width 42 height 12
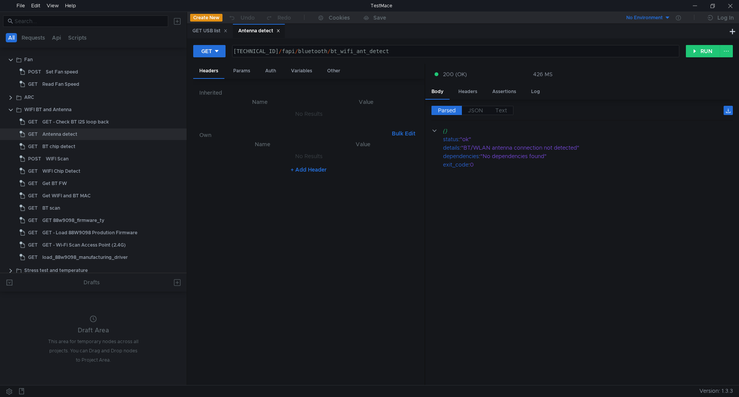
drag, startPoint x: 655, startPoint y: 233, endPoint x: 667, endPoint y: 214, distance: 22.1
click at [655, 233] on cdk-virtual-scroll-viewport "{} status : "ok" details : "BT/WLAN antenna connection not detected" dependenci…" at bounding box center [583, 253] width 302 height 253
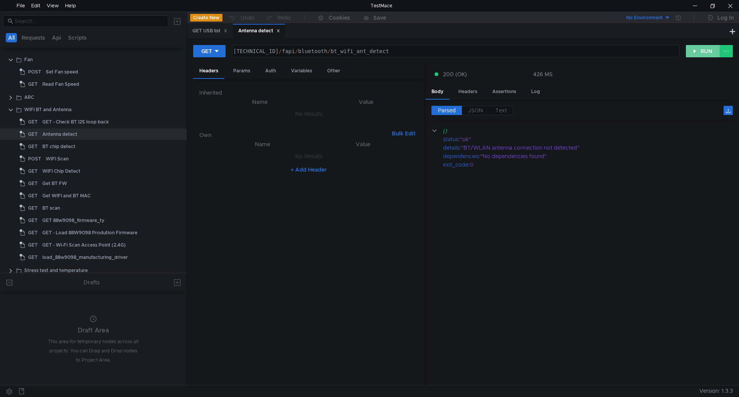
click at [712, 51] on button "RUN" at bounding box center [703, 51] width 34 height 12
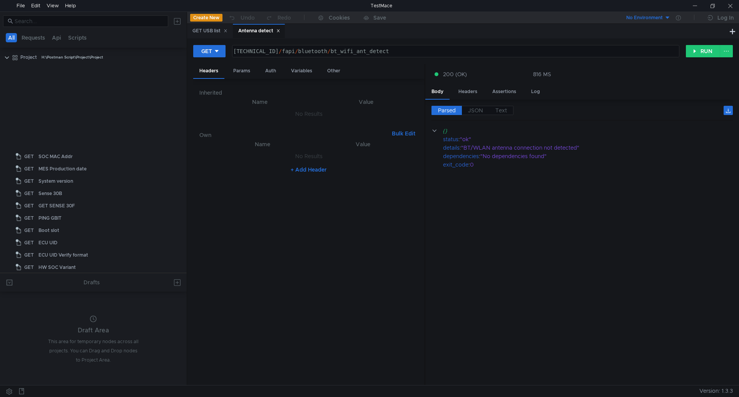
scroll to position [270, 0]
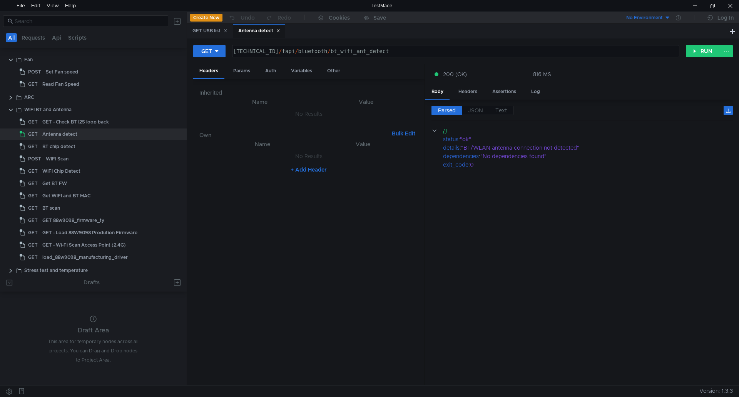
click at [659, 211] on cdk-virtual-scroll-viewport "{} status : "ok" details : "BT/WLAN antenna connection not detected" dependenci…" at bounding box center [583, 253] width 302 height 253
click at [705, 46] on button "RUN" at bounding box center [703, 51] width 34 height 12
click at [705, 49] on button "RUN" at bounding box center [703, 51] width 34 height 12
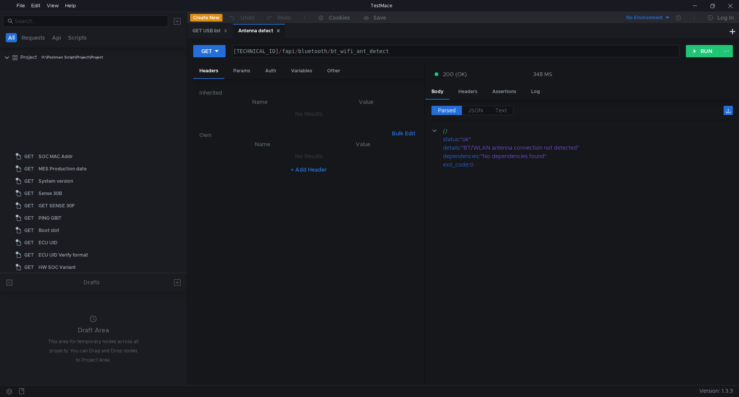
scroll to position [270, 0]
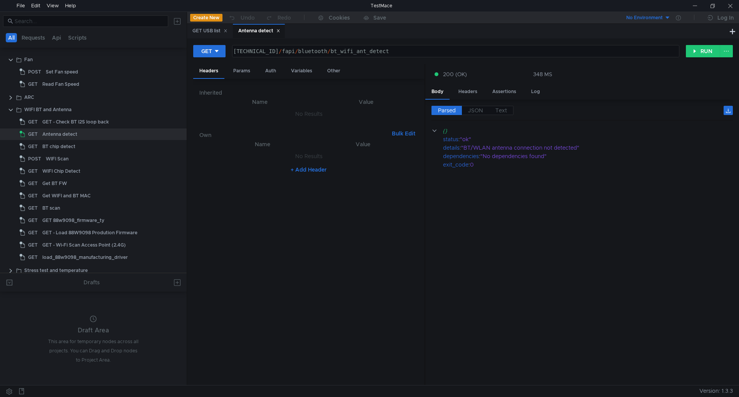
click at [643, 261] on cdk-virtual-scroll-viewport "{} status : "ok" details : "BT/WLAN antenna connection not detected" dependenci…" at bounding box center [583, 253] width 302 height 253
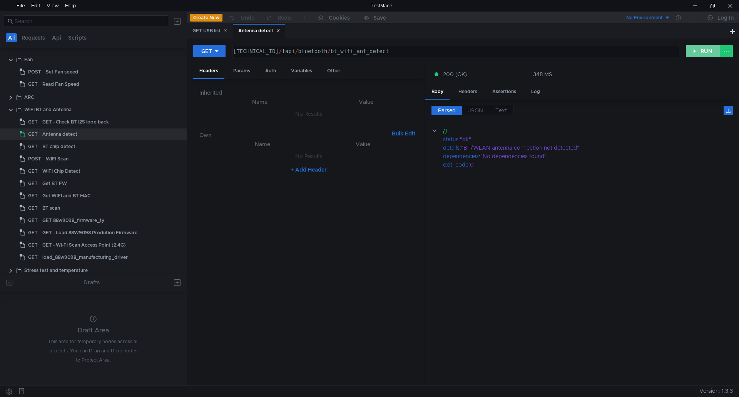
click at [719, 49] on button "RUN" at bounding box center [703, 51] width 34 height 12
click at [710, 49] on button "RUN" at bounding box center [703, 51] width 34 height 12
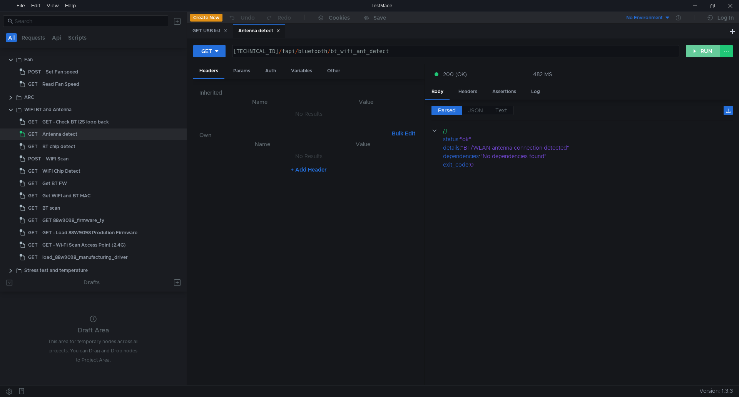
click at [705, 52] on button "RUN" at bounding box center [703, 51] width 34 height 12
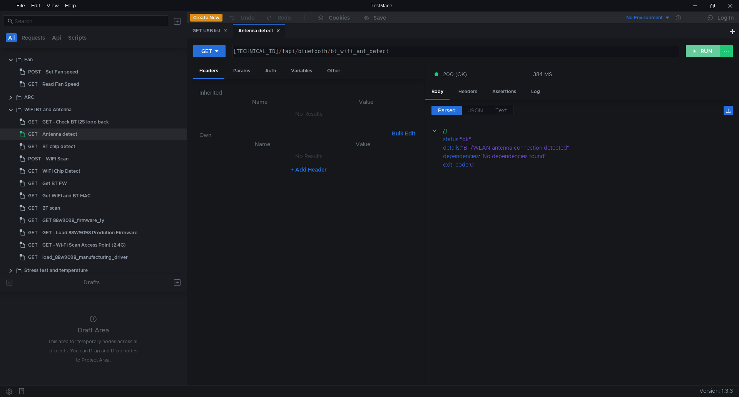
click at [712, 52] on button "RUN" at bounding box center [703, 51] width 34 height 12
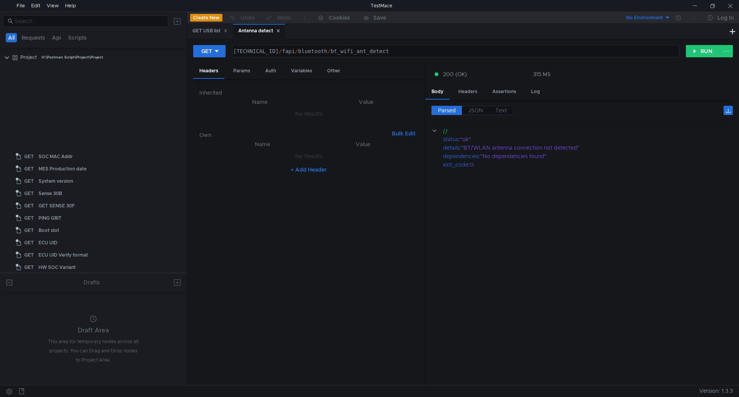
scroll to position [270, 0]
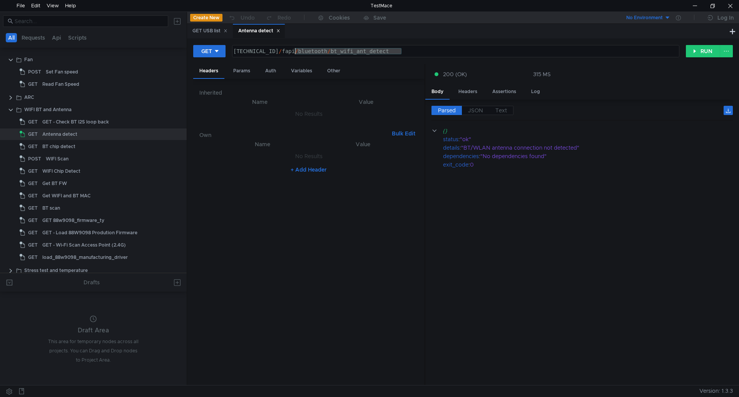
drag, startPoint x: 406, startPoint y: 49, endPoint x: 295, endPoint y: 49, distance: 111.3
click at [295, 49] on div "[TECHNICAL_ID] / fapi / bluetooth / bt_wifi_ant_detect" at bounding box center [455, 57] width 447 height 18
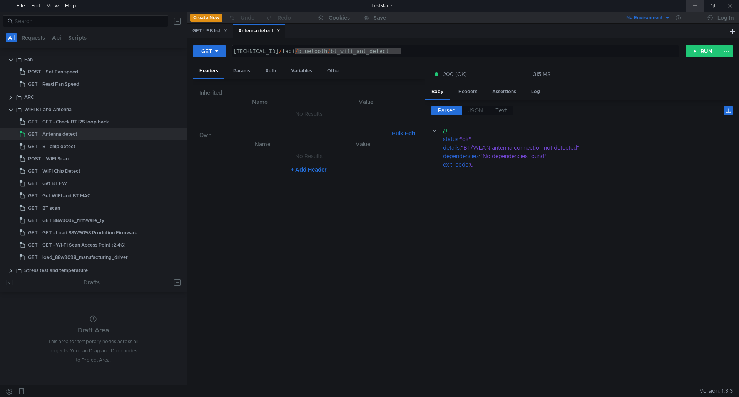
click at [696, 2] on div at bounding box center [695, 6] width 18 height 12
